Goal: Complete application form

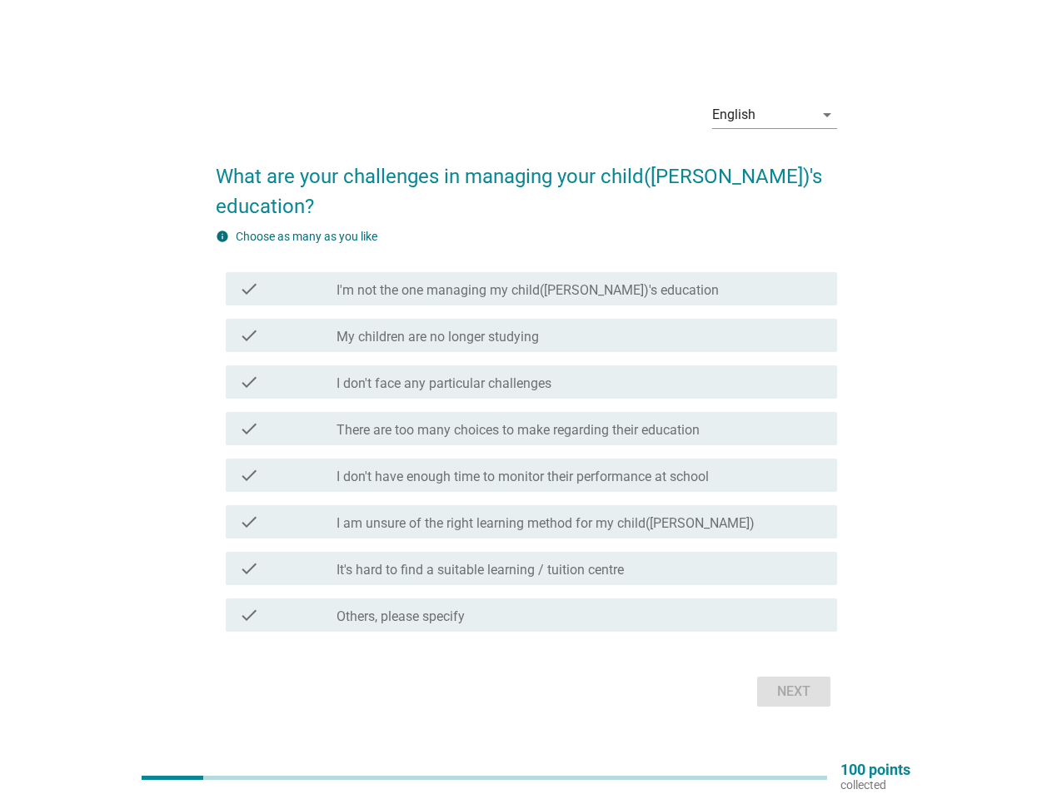
click at [526, 412] on div "check check_box_outline_blank There are too many choices to make regarding thei…" at bounding box center [531, 428] width 611 height 33
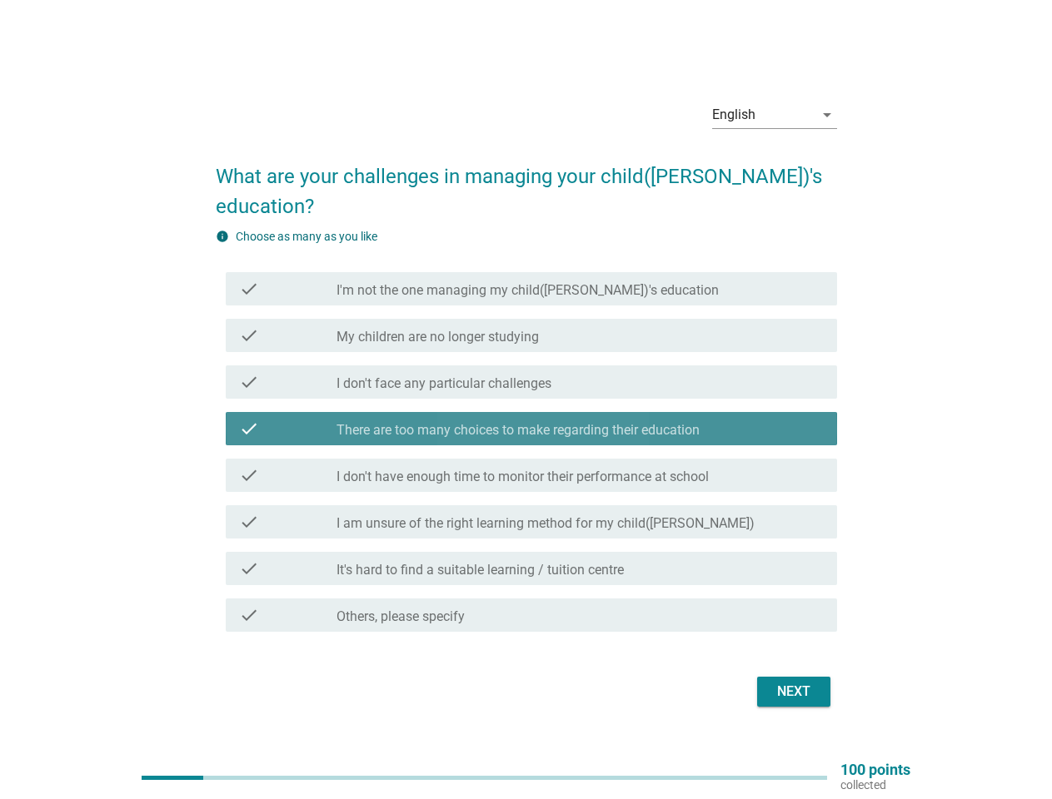
click at [774, 128] on div "English" at bounding box center [763, 115] width 102 height 27
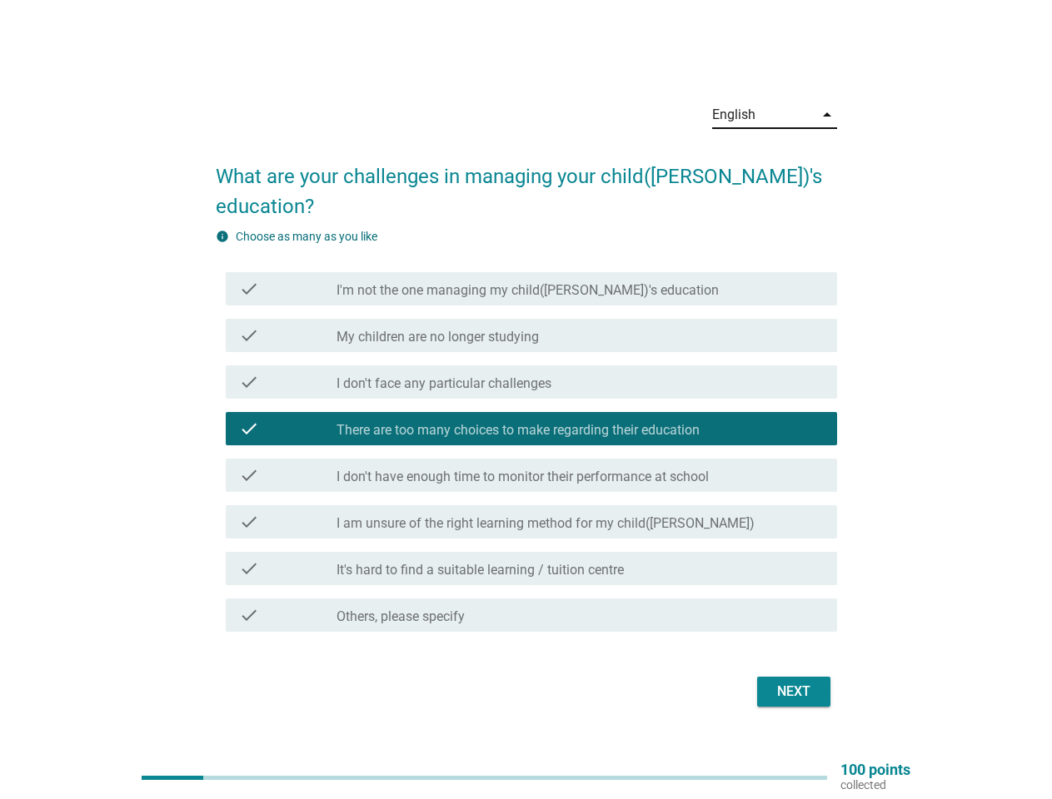
click at [526, 422] on label "There are too many choices to make regarding their education" at bounding box center [517, 430] width 363 height 17
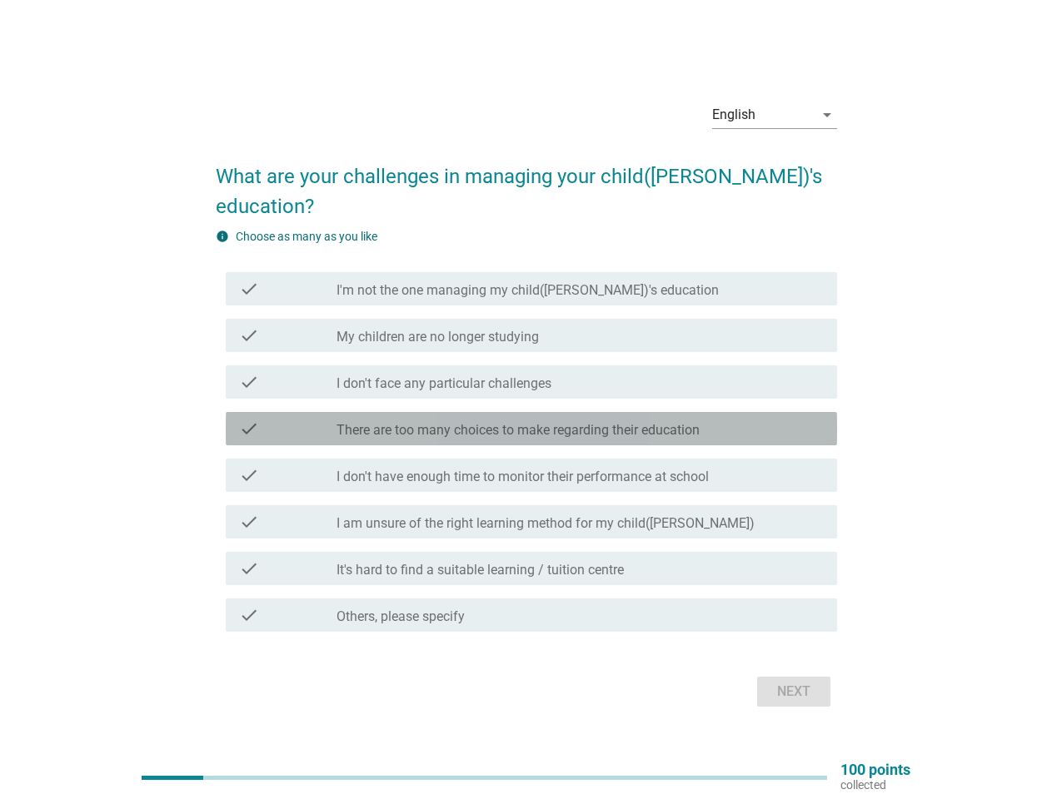
click at [531, 282] on label "I'm not the one managing my child([PERSON_NAME])'s education" at bounding box center [527, 290] width 382 height 17
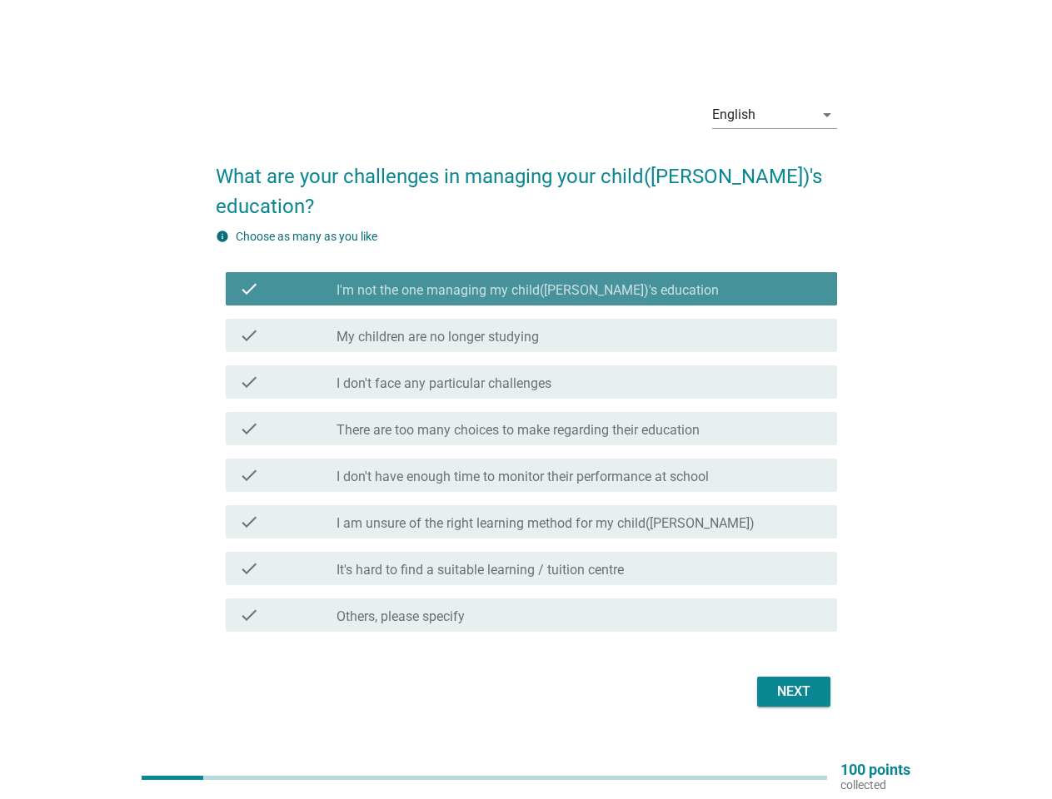
click at [531, 282] on label "I'm not the one managing my child([PERSON_NAME])'s education" at bounding box center [527, 290] width 382 height 17
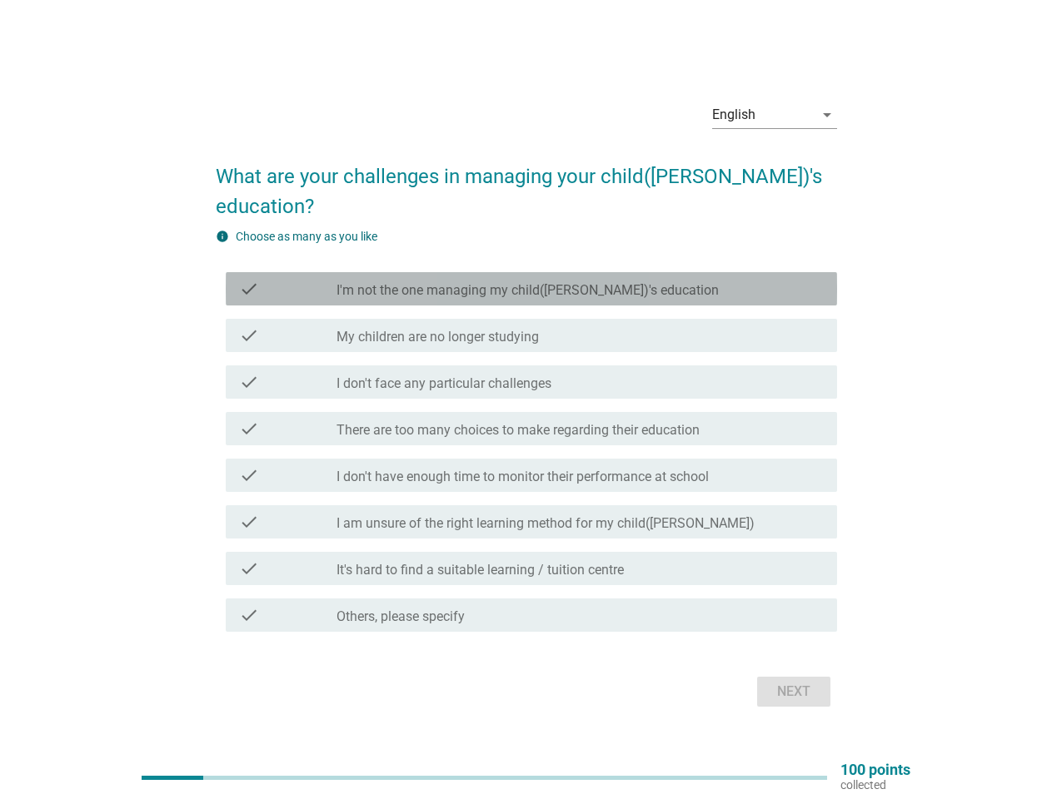
click at [486, 282] on label "I'm not the one managing my child([PERSON_NAME])'s education" at bounding box center [527, 290] width 382 height 17
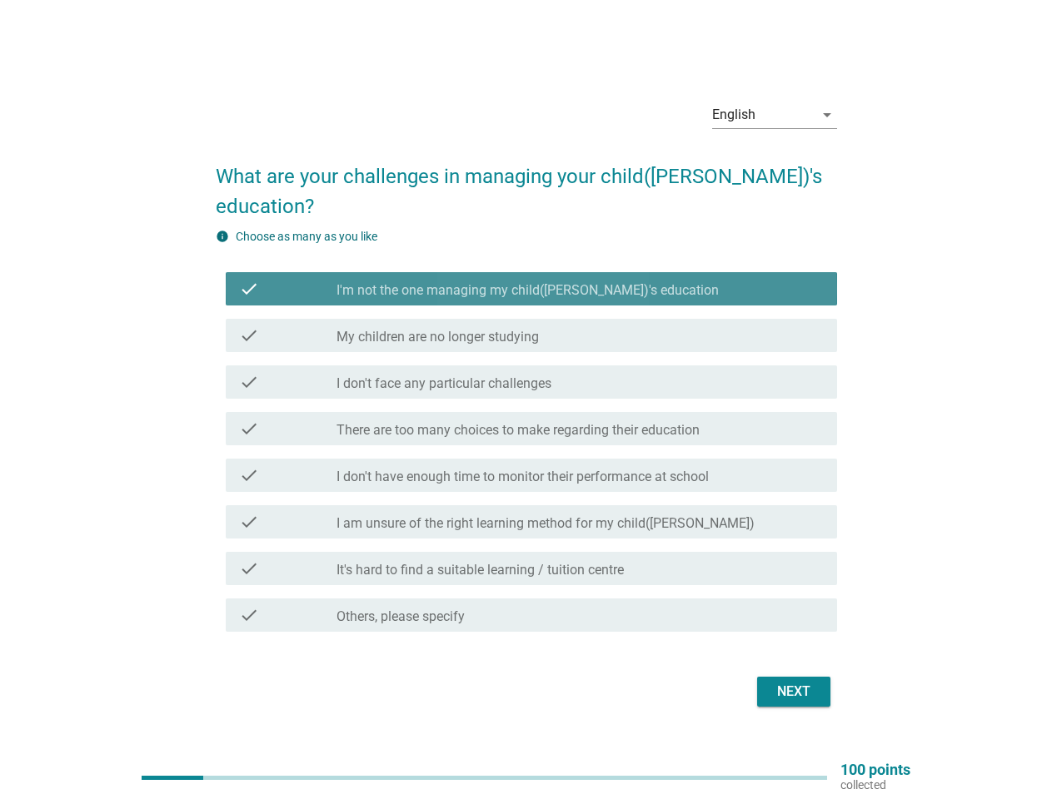
click at [486, 282] on label "I'm not the one managing my child([PERSON_NAME])'s education" at bounding box center [527, 290] width 382 height 17
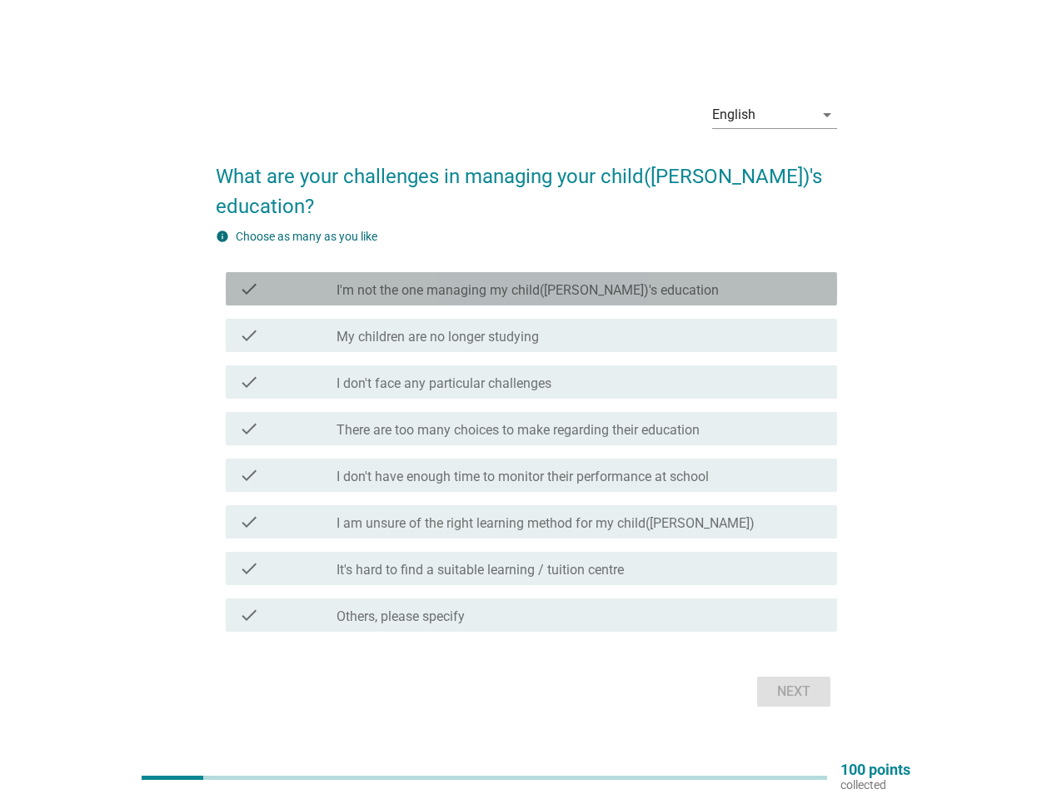
click at [531, 329] on label "My children are no longer studying" at bounding box center [437, 337] width 202 height 17
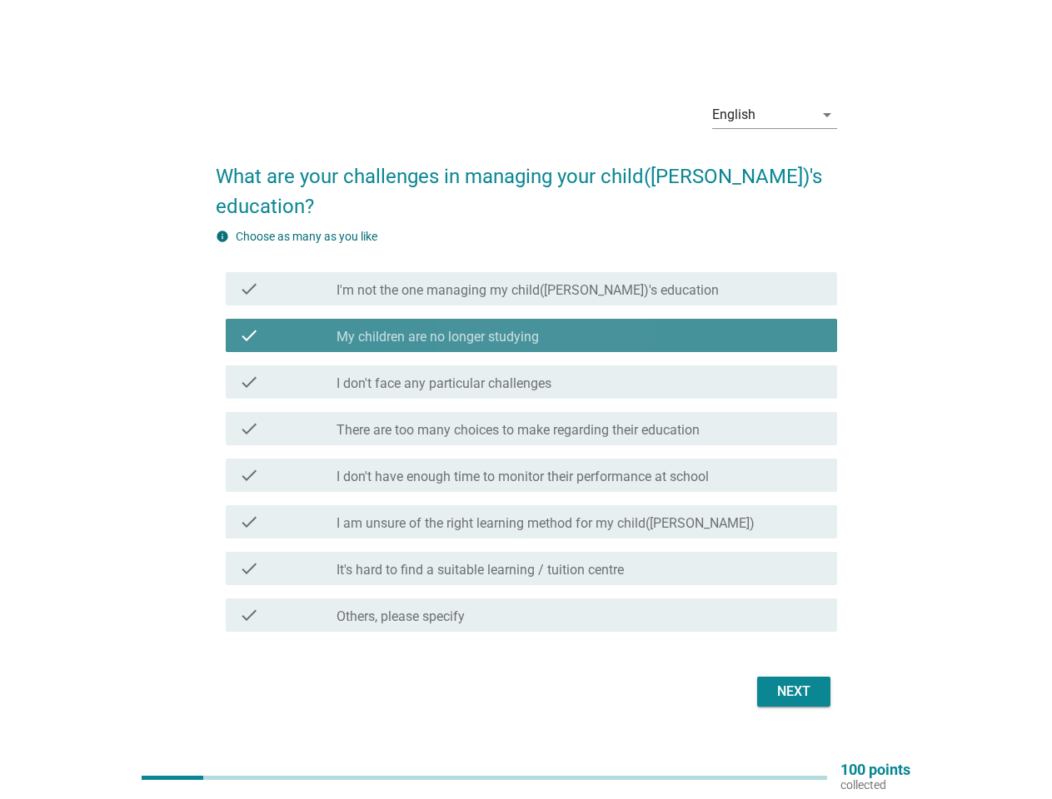
click at [531, 329] on label "My children are no longer studying" at bounding box center [437, 337] width 202 height 17
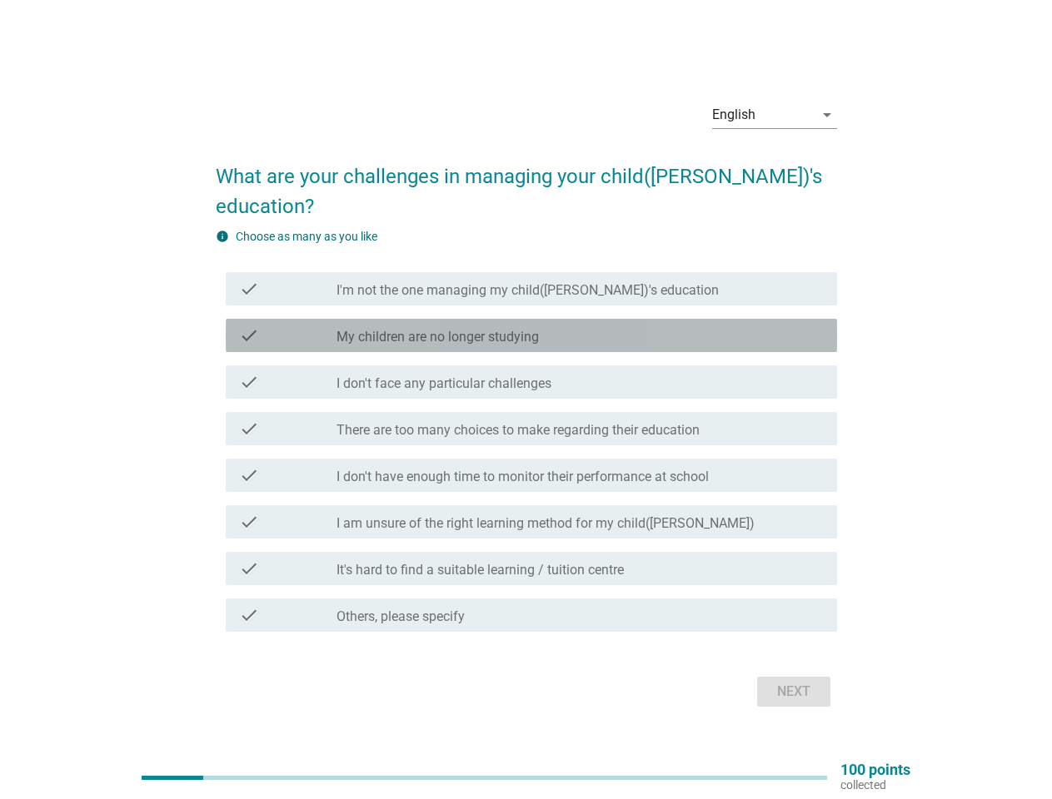
click at [437, 329] on label "My children are no longer studying" at bounding box center [437, 337] width 202 height 17
